Goal: Task Accomplishment & Management: Manage account settings

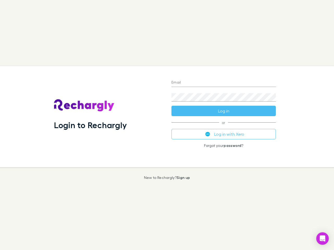
click at [167, 125] on div "Login to Rechargly" at bounding box center [108, 116] width 117 height 101
click at [224, 83] on input "Email" at bounding box center [223, 83] width 104 height 8
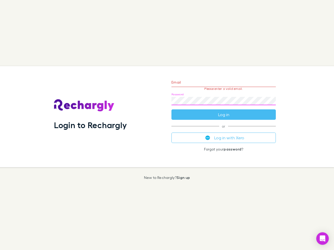
click at [224, 111] on form "Email Please enter a valid email. Password Log in" at bounding box center [223, 97] width 104 height 45
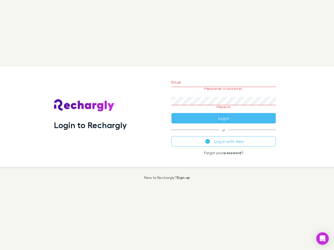
click at [224, 134] on div "Email Please enter a valid email. Password Please fill Log in or Log in with Xe…" at bounding box center [223, 116] width 113 height 101
click at [322, 239] on icon "Open Intercom Messenger" at bounding box center [322, 239] width 5 height 6
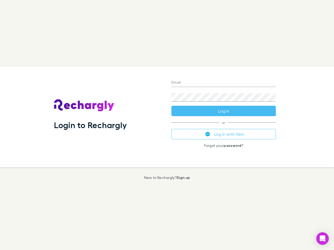
click at [167, 125] on div "Login to Rechargly" at bounding box center [108, 116] width 117 height 101
click at [224, 83] on input "Email" at bounding box center [223, 83] width 104 height 8
click at [224, 111] on button "Log in" at bounding box center [223, 111] width 104 height 10
click at [224, 134] on div "Email Password Log in or Log in with Xero Forgot your password ?" at bounding box center [223, 116] width 113 height 101
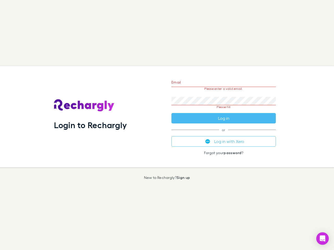
click at [322, 239] on icon "Open Intercom Messenger" at bounding box center [322, 239] width 5 height 6
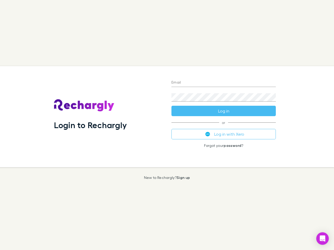
click at [167, 125] on div "Login to Rechargly" at bounding box center [108, 116] width 117 height 101
click at [224, 83] on input "Email" at bounding box center [223, 83] width 104 height 8
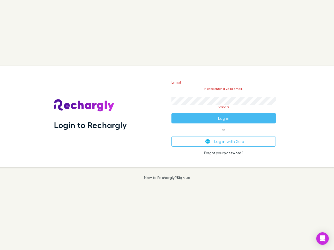
click at [224, 111] on form "Email Please enter a valid email. Password Please fill Log in" at bounding box center [223, 99] width 104 height 49
click at [224, 134] on div "Email Please enter a valid email. Password Please fill Log in or Log in with Xe…" at bounding box center [223, 116] width 113 height 101
click at [322, 239] on icon "Open Intercom Messenger" at bounding box center [322, 239] width 5 height 6
